Goal: Task Accomplishment & Management: Manage account settings

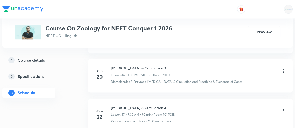
scroll to position [2096, 0]
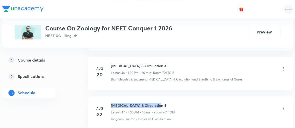
drag, startPoint x: 111, startPoint y: 94, endPoint x: 158, endPoint y: 93, distance: 47.1
click at [158, 103] on h6 "[MEDICAL_DATA] & Circulation 4" at bounding box center [143, 105] width 64 height 5
copy h6 "[MEDICAL_DATA] & Circulation 4"
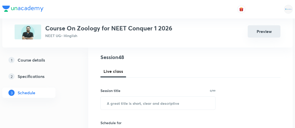
scroll to position [69, 0]
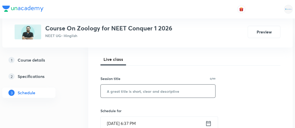
click at [160, 94] on input "text" at bounding box center [158, 91] width 115 height 13
paste input "Body Fluids & Circulation 4"
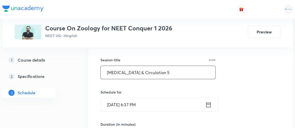
scroll to position [87, 0]
type input "Body Fluids & Circulation 5"
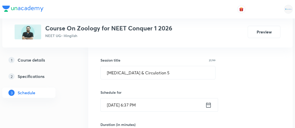
click at [207, 106] on icon at bounding box center [208, 105] width 6 height 7
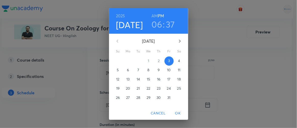
click at [177, 64] on button "4" at bounding box center [179, 61] width 9 height 9
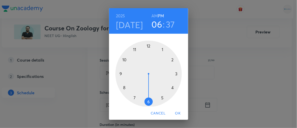
click at [153, 18] on h6 "AM" at bounding box center [155, 15] width 6 height 7
click at [119, 74] on div at bounding box center [149, 74] width 66 height 66
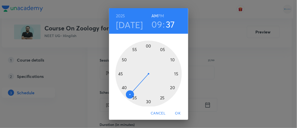
click at [122, 88] on div at bounding box center [149, 74] width 66 height 66
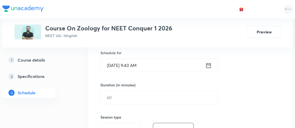
scroll to position [127, 0]
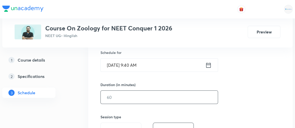
click at [112, 99] on input "text" at bounding box center [159, 97] width 117 height 13
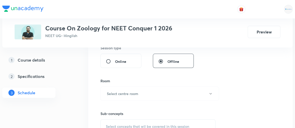
scroll to position [198, 0]
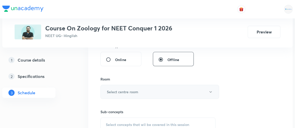
type input "90"
click at [121, 90] on h6 "Select centre room" at bounding box center [122, 91] width 31 height 5
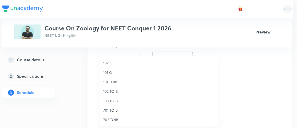
click at [110, 110] on span "701 TOIB" at bounding box center [159, 110] width 112 height 5
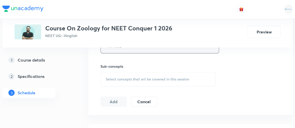
scroll to position [244, 0]
click at [132, 80] on span "Select concepts that wil be covered in this session" at bounding box center [147, 79] width 83 height 4
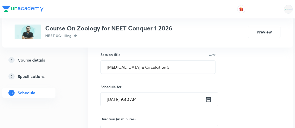
scroll to position [92, 0]
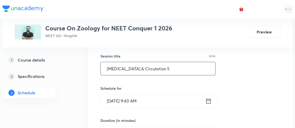
drag, startPoint x: 170, startPoint y: 67, endPoint x: 86, endPoint y: 75, distance: 84.3
type input "Locomotion & Movement 1"
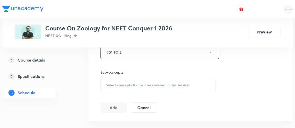
scroll to position [239, 0]
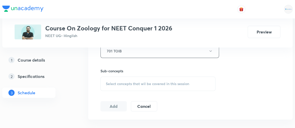
click at [163, 84] on span "Select concepts that wil be covered in this session" at bounding box center [147, 84] width 83 height 4
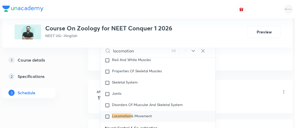
scroll to position [855, 0]
type input "locomotion"
click at [109, 114] on input "checkbox" at bounding box center [108, 116] width 7 height 5
checkbox input "true"
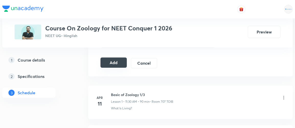
click at [117, 60] on button "Add" at bounding box center [113, 63] width 26 height 10
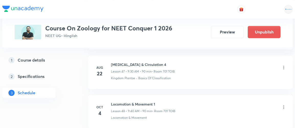
scroll to position [1901, 0]
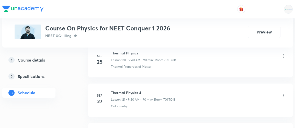
scroll to position [5194, 0]
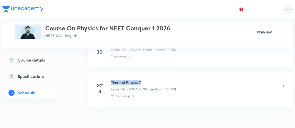
drag, startPoint x: 111, startPoint y: 57, endPoint x: 141, endPoint y: 52, distance: 30.2
click at [141, 73] on li "Oct 3 Thermal Physics 7 Lesson 124 • 11:20 AM • 90 min • Room 701 TOIB Vernier …" at bounding box center [190, 89] width 205 height 33
copy h6 "Thermal Physics 7"
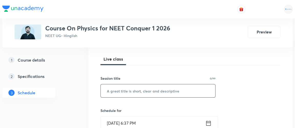
scroll to position [65, 0]
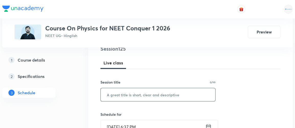
click at [138, 96] on input "text" at bounding box center [158, 94] width 115 height 13
paste input "Thermal Physics 7"
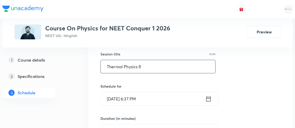
scroll to position [101, 0]
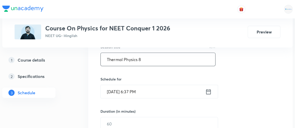
type input "Thermal Physics 8"
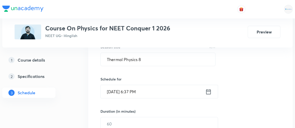
click at [211, 91] on icon at bounding box center [208, 91] width 5 height 5
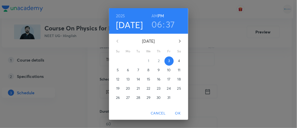
click at [178, 61] on p "4" at bounding box center [179, 60] width 2 height 5
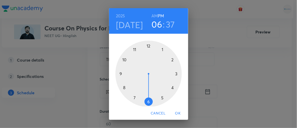
click at [154, 15] on h6 "AM" at bounding box center [155, 15] width 6 height 7
click at [134, 49] on div at bounding box center [149, 74] width 66 height 66
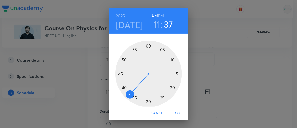
click at [170, 87] on div at bounding box center [149, 74] width 66 height 66
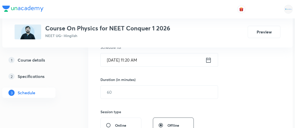
scroll to position [133, 0]
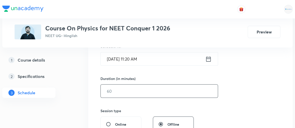
click at [129, 92] on input "text" at bounding box center [159, 91] width 117 height 13
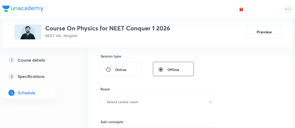
scroll to position [201, 0]
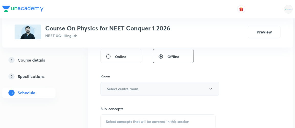
type input "90"
click at [127, 87] on h6 "Select centre room" at bounding box center [122, 88] width 31 height 5
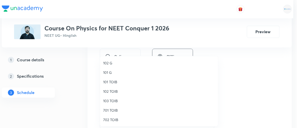
click at [114, 111] on span "701 TOIB" at bounding box center [159, 110] width 112 height 5
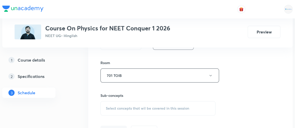
scroll to position [217, 0]
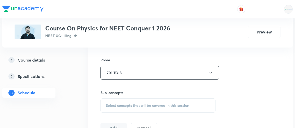
click at [155, 105] on span "Select concepts that wil be covered in this session" at bounding box center [147, 106] width 83 height 4
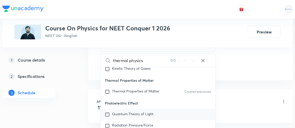
scroll to position [6249, 0]
type input "thermal physics"
click at [110, 113] on input "checkbox" at bounding box center [108, 115] width 7 height 5
checkbox input "true"
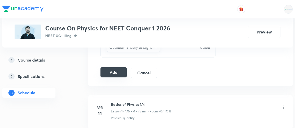
click at [117, 72] on button "Add" at bounding box center [113, 72] width 26 height 10
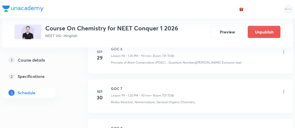
scroll to position [4190, 0]
drag, startPoint x: 111, startPoint y: 102, endPoint x: 130, endPoint y: 100, distance: 19.0
click at [130, 126] on h6 "GOC 8" at bounding box center [143, 128] width 64 height 5
copy h6 "GOC 8"
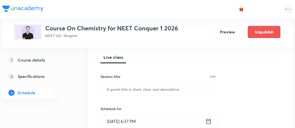
scroll to position [73, 0]
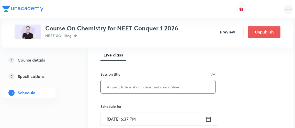
click at [156, 86] on input "text" at bounding box center [158, 86] width 115 height 13
paste input "GOC 8"
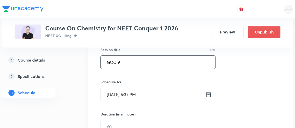
scroll to position [101, 0]
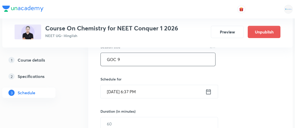
type input "GOC 9"
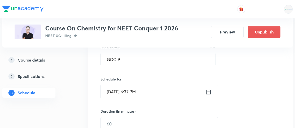
click at [209, 91] on icon at bounding box center [208, 91] width 6 height 7
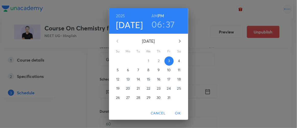
click at [178, 61] on p "4" at bounding box center [179, 60] width 2 height 5
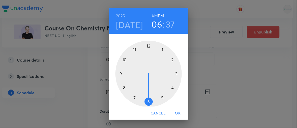
click at [161, 49] on div at bounding box center [149, 74] width 66 height 66
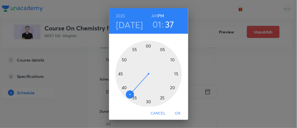
click at [171, 88] on div at bounding box center [149, 74] width 66 height 66
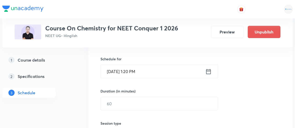
scroll to position [121, 0]
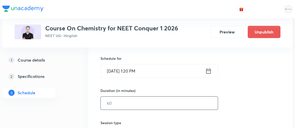
click at [120, 106] on input "text" at bounding box center [159, 103] width 117 height 13
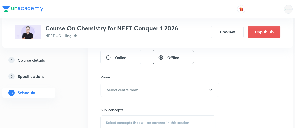
scroll to position [200, 0]
type input "90"
click at [127, 87] on h6 "Select centre room" at bounding box center [122, 89] width 31 height 5
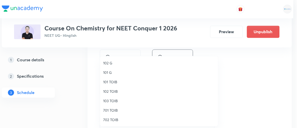
click at [115, 111] on span "701 TOIB" at bounding box center [159, 110] width 112 height 5
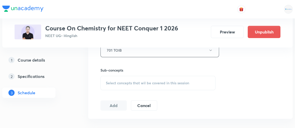
scroll to position [240, 0]
click at [145, 82] on span "Select concepts that wil be covered in this session" at bounding box center [147, 83] width 83 height 4
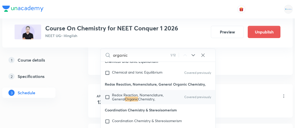
scroll to position [5756, 0]
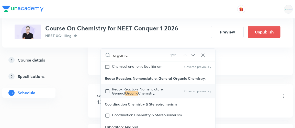
type input "organic"
click at [108, 87] on input "checkbox" at bounding box center [108, 91] width 7 height 8
checkbox input "true"
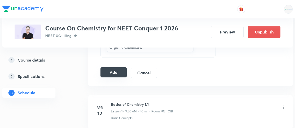
click at [111, 70] on button "Add" at bounding box center [113, 72] width 26 height 10
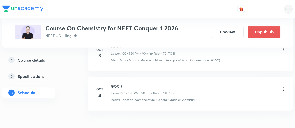
scroll to position [4042, 0]
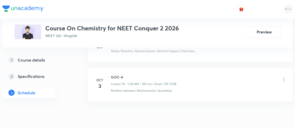
scroll to position [3373, 0]
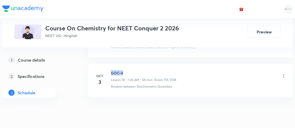
drag, startPoint x: 111, startPoint y: 56, endPoint x: 130, endPoint y: 54, distance: 19.3
click at [130, 70] on h6 "GOC-4" at bounding box center [143, 72] width 65 height 5
copy h6 "GOC-4"
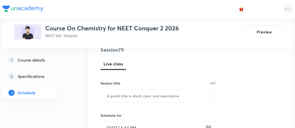
scroll to position [66, 0]
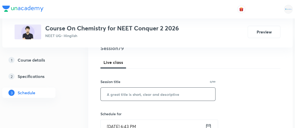
click at [156, 97] on input "text" at bounding box center [158, 94] width 115 height 13
paste input "GOC-4"
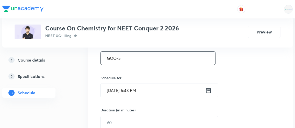
scroll to position [102, 0]
type input "GOC-5"
click at [209, 91] on icon at bounding box center [208, 90] width 6 height 7
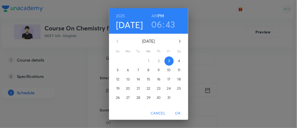
click at [176, 61] on span "4" at bounding box center [179, 60] width 9 height 5
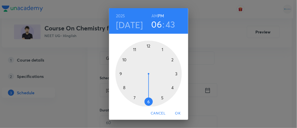
click at [154, 15] on h6 "AM" at bounding box center [155, 15] width 6 height 7
click at [122, 87] on div at bounding box center [149, 74] width 66 height 66
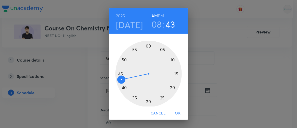
click at [147, 45] on div at bounding box center [149, 74] width 66 height 66
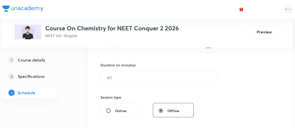
scroll to position [148, 0]
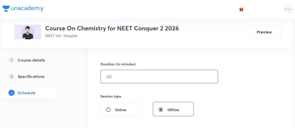
click at [128, 79] on input "text" at bounding box center [159, 76] width 117 height 13
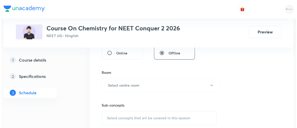
scroll to position [205, 0]
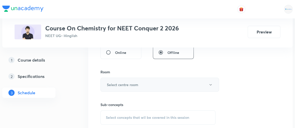
type input "90"
click at [124, 84] on h6 "Select centre room" at bounding box center [122, 84] width 31 height 5
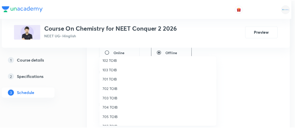
scroll to position [31, 0]
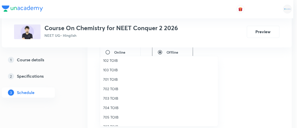
click at [116, 118] on span "705 TOIB" at bounding box center [159, 117] width 112 height 5
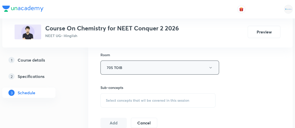
scroll to position [223, 0]
click at [170, 99] on span "Select concepts that wil be covered in this session" at bounding box center [147, 100] width 83 height 4
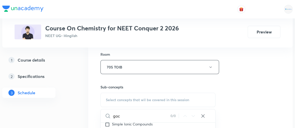
scroll to position [2688, 0]
type input "g"
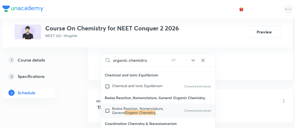
scroll to position [5730, 0]
type input "organic chemistry"
click at [109, 106] on input "checkbox" at bounding box center [108, 110] width 7 height 8
checkbox input "true"
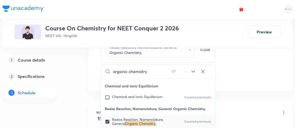
click at [56, 100] on div "1 Course details 2 Specifications 3 Schedule" at bounding box center [37, 79] width 70 height 49
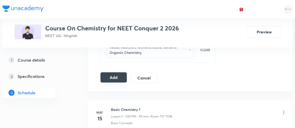
click at [117, 74] on button "Add" at bounding box center [113, 77] width 26 height 10
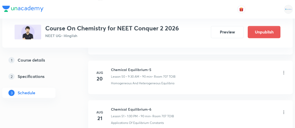
scroll to position [3178, 0]
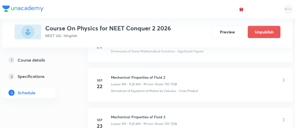
scroll to position [4898, 0]
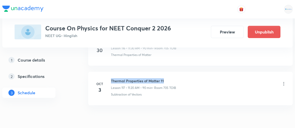
drag, startPoint x: 111, startPoint y: 55, endPoint x: 165, endPoint y: 54, distance: 54.0
click at [165, 78] on div "[DATE] Thermal Properties of Matter 11 Lesson 117 • 11:20 AM • 90 min • Room 70…" at bounding box center [191, 87] width 192 height 19
copy h6 "Thermal Properties of Matter 11"
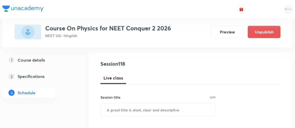
scroll to position [51, 0]
click at [140, 109] on input "text" at bounding box center [158, 109] width 115 height 13
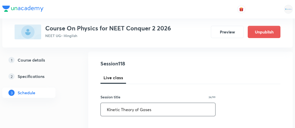
click at [111, 109] on input "KInetic Theory of Gases" at bounding box center [158, 109] width 115 height 13
click at [156, 108] on input "Kinetic Theory of Gases" at bounding box center [158, 109] width 115 height 13
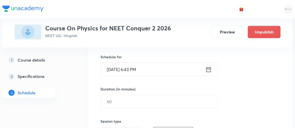
scroll to position [123, 0]
type input "Kinetic Theory of Gases 1"
click at [208, 69] on icon at bounding box center [208, 69] width 6 height 7
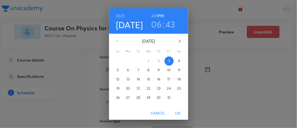
click at [156, 24] on h3 "06" at bounding box center [157, 24] width 11 height 11
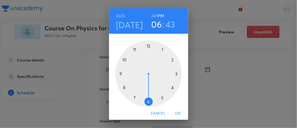
click at [161, 50] on div at bounding box center [149, 74] width 66 height 66
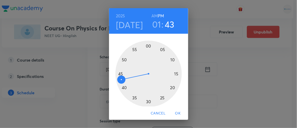
click at [171, 87] on div at bounding box center [149, 74] width 66 height 66
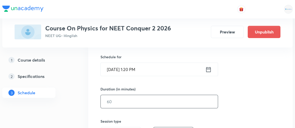
click at [120, 102] on input "text" at bounding box center [159, 101] width 117 height 13
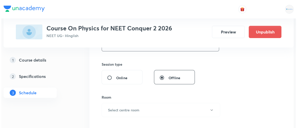
scroll to position [180, 0]
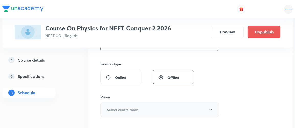
type input "90"
click at [119, 107] on h6 "Select centre room" at bounding box center [122, 109] width 31 height 5
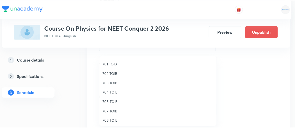
scroll to position [47, 0]
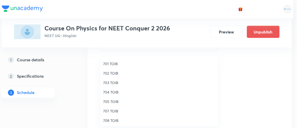
click at [111, 103] on span "705 TOIB" at bounding box center [159, 101] width 112 height 5
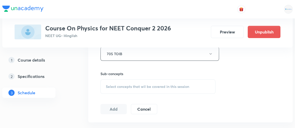
scroll to position [237, 0]
click at [166, 85] on span "Select concepts that wil be covered in this session" at bounding box center [147, 86] width 83 height 4
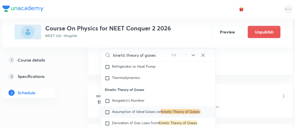
scroll to position [6074, 0]
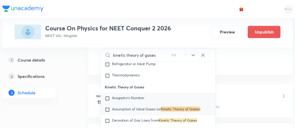
type input "kinetic theory of gases"
click at [107, 96] on input "checkbox" at bounding box center [108, 98] width 7 height 5
checkbox input "true"
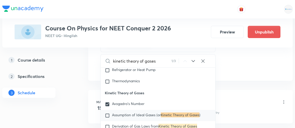
click at [109, 113] on input "checkbox" at bounding box center [108, 115] width 7 height 5
checkbox input "true"
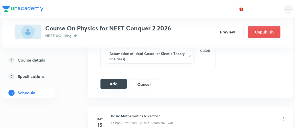
click at [114, 81] on button "Add" at bounding box center [113, 84] width 26 height 10
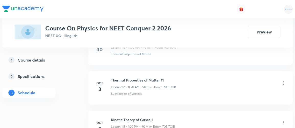
scroll to position [4703, 0]
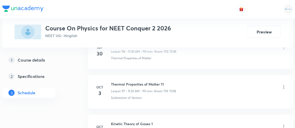
scroll to position [4659, 0]
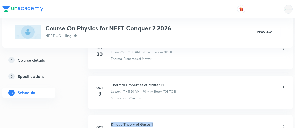
drag, startPoint x: 158, startPoint y: 98, endPoint x: 110, endPoint y: 99, distance: 47.8
copy h6 "Kinetic Theory of Gases 1"
click at [283, 125] on icon at bounding box center [283, 127] width 5 height 5
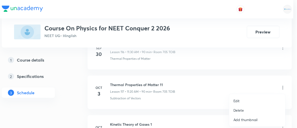
click at [234, 110] on p "Delete" at bounding box center [239, 110] width 11 height 5
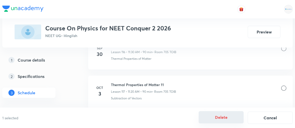
click at [229, 116] on button "Delete" at bounding box center [221, 117] width 45 height 12
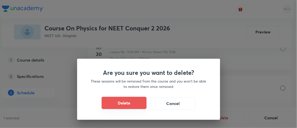
click at [129, 103] on button "Delete" at bounding box center [124, 103] width 45 height 12
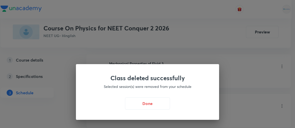
scroll to position [4351, 0]
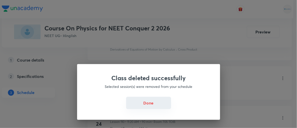
click at [151, 103] on button "Done" at bounding box center [148, 103] width 45 height 12
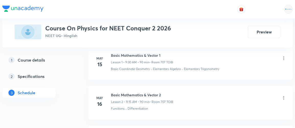
scroll to position [6, 0]
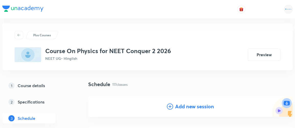
click at [189, 106] on h4 "Add new session" at bounding box center [194, 107] width 39 height 8
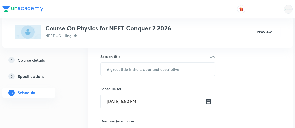
scroll to position [92, 0]
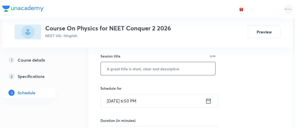
click at [151, 72] on input "text" at bounding box center [158, 68] width 115 height 13
paste input "Kinetic Theory of Gases 1"
type input "Kinetic Theory of Gases 1"
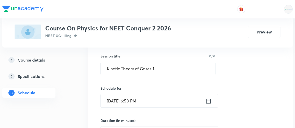
click at [211, 99] on icon at bounding box center [208, 100] width 5 height 5
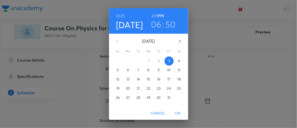
click at [178, 60] on p "4" at bounding box center [179, 60] width 2 height 5
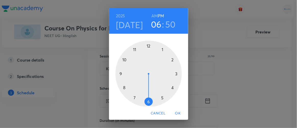
click at [162, 50] on div at bounding box center [149, 74] width 66 height 66
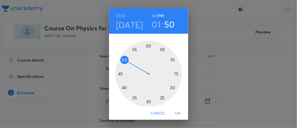
click at [169, 88] on div at bounding box center [149, 74] width 66 height 66
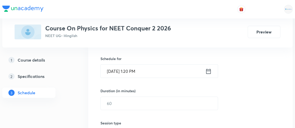
scroll to position [123, 0]
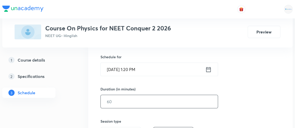
click at [121, 102] on input "text" at bounding box center [159, 101] width 117 height 13
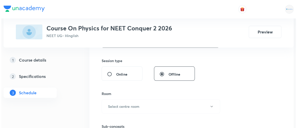
scroll to position [184, 0]
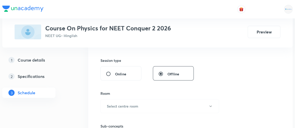
type input "90"
click at [121, 104] on h6 "Select centre room" at bounding box center [122, 106] width 31 height 5
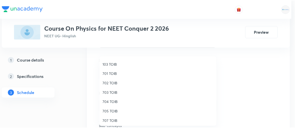
scroll to position [38, 0]
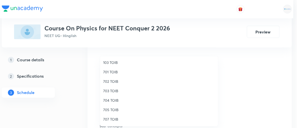
click at [105, 111] on span "705 TOIB" at bounding box center [159, 109] width 112 height 5
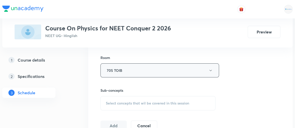
scroll to position [221, 0]
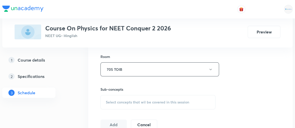
click at [141, 98] on div "Select concepts that wil be covered in this session" at bounding box center [157, 102] width 115 height 14
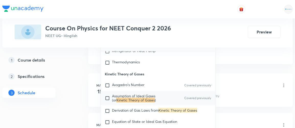
scroll to position [6082, 0]
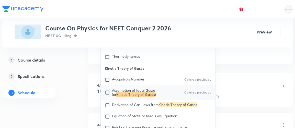
type input "kinetic theory of gases"
click at [105, 88] on input "checkbox" at bounding box center [108, 92] width 7 height 8
checkbox input "true"
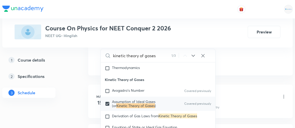
click at [62, 96] on div "1 Course details 2 Specifications 3 Schedule" at bounding box center [37, 79] width 70 height 49
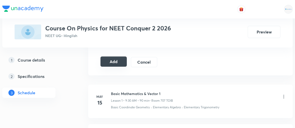
click at [113, 60] on button "Add" at bounding box center [113, 62] width 26 height 10
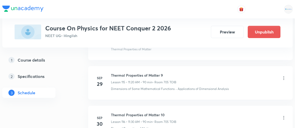
scroll to position [4743, 0]
